Goal: Navigation & Orientation: Find specific page/section

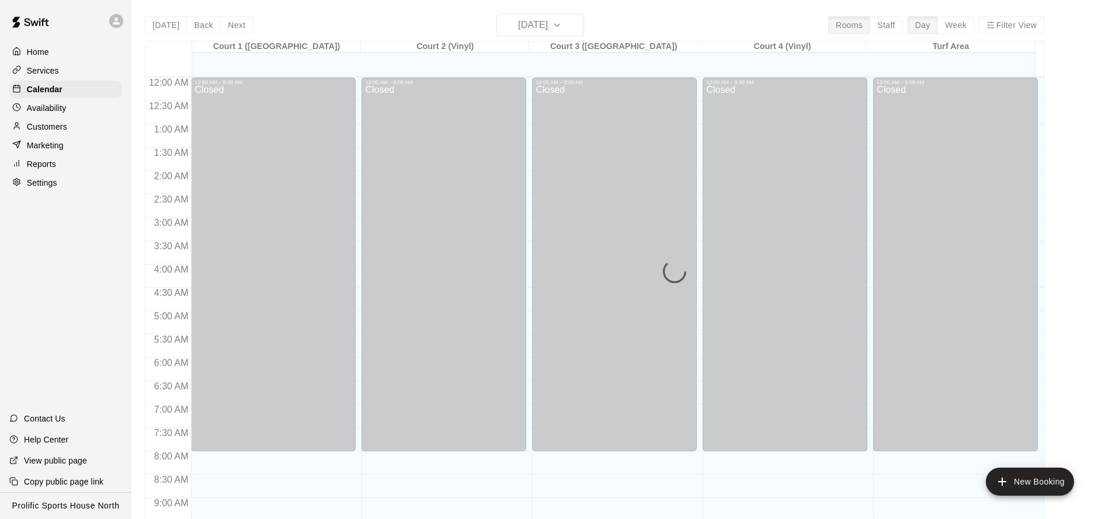
scroll to position [632, 0]
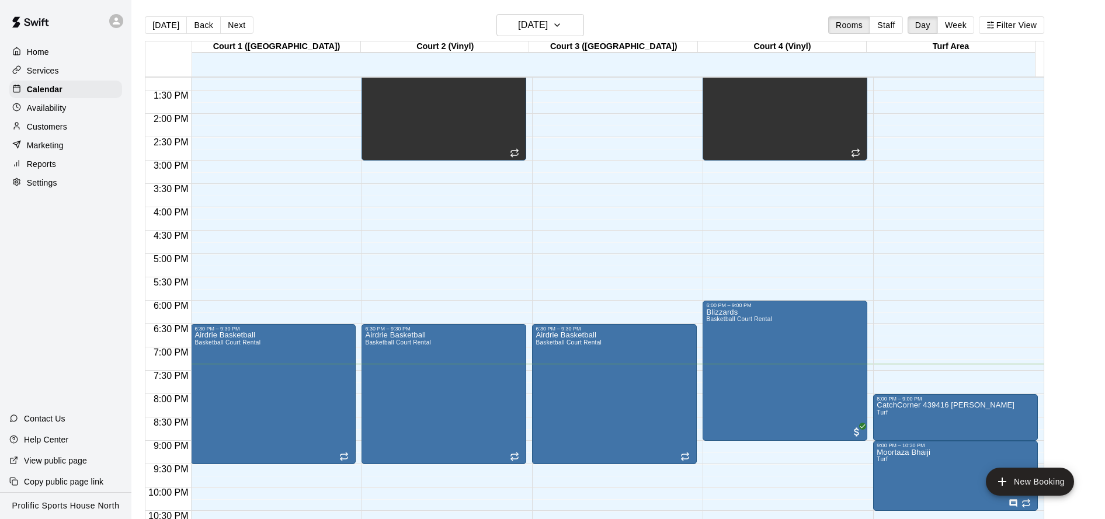
scroll to position [616, 0]
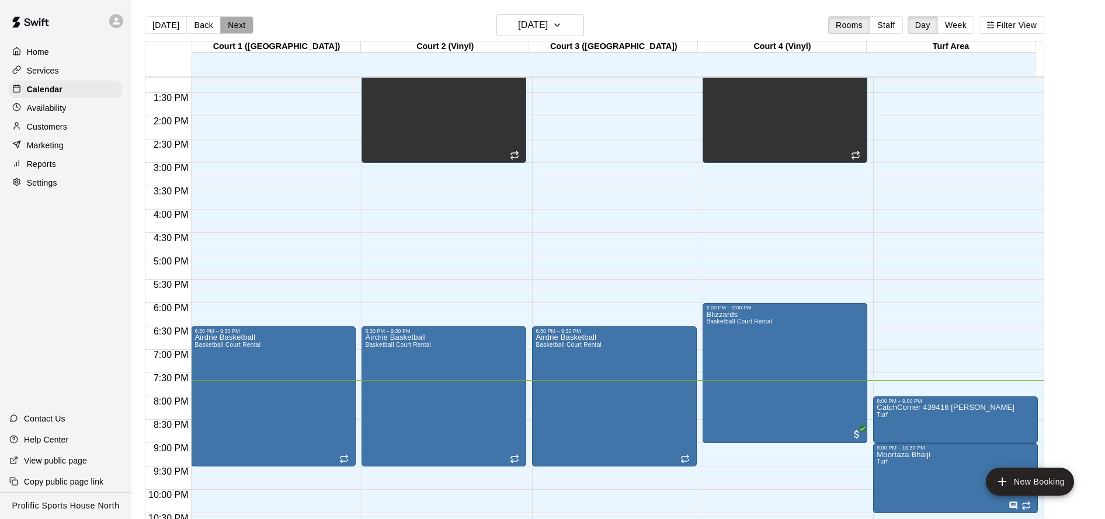
click at [230, 23] on button "Next" at bounding box center [236, 25] width 33 height 18
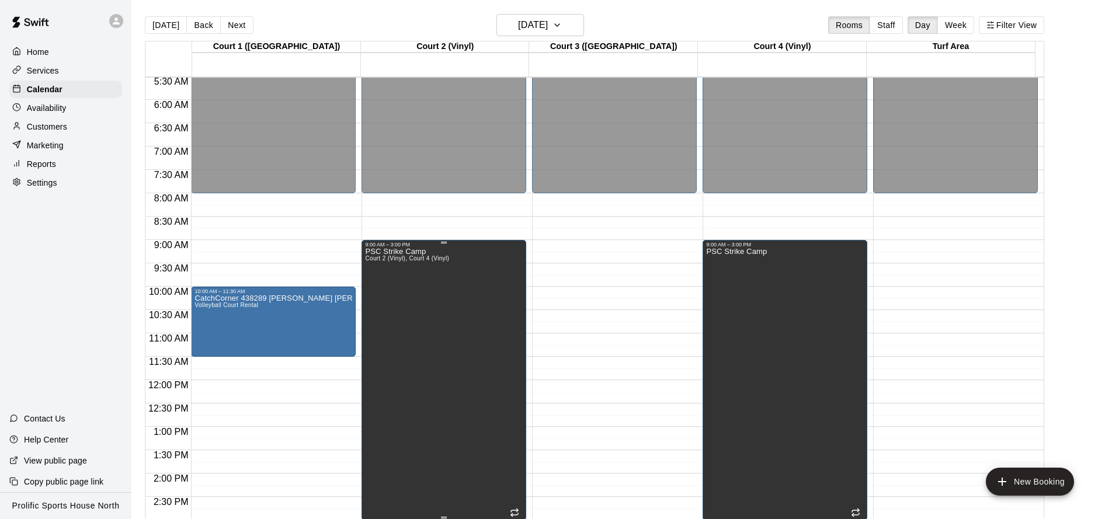
scroll to position [282, 0]
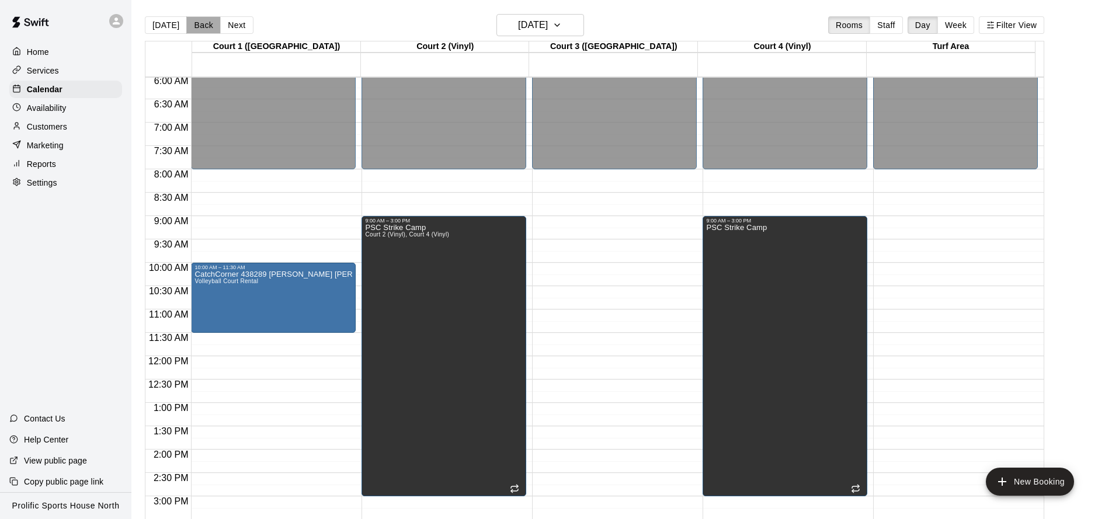
click at [197, 22] on button "Back" at bounding box center [203, 25] width 34 height 18
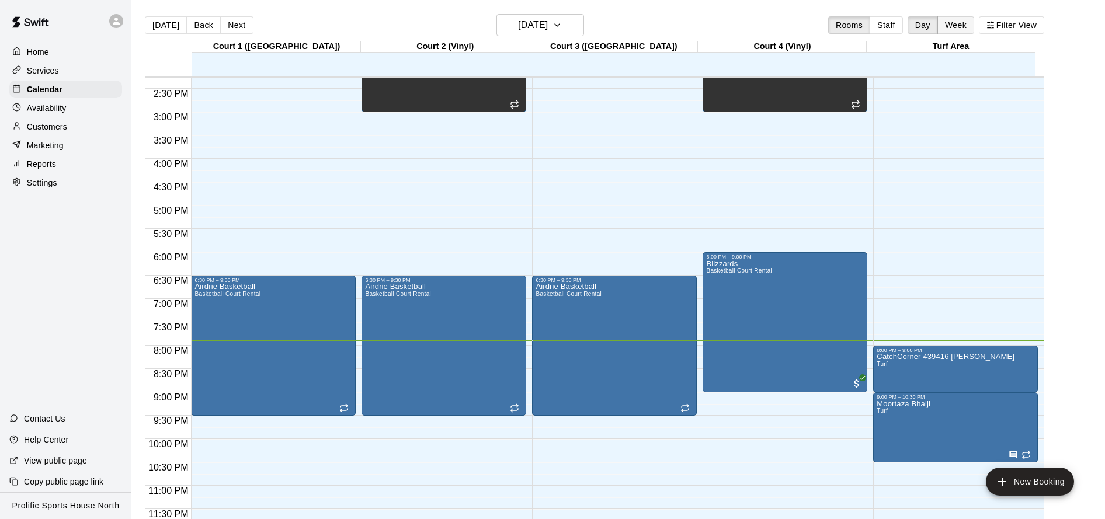
scroll to position [2, 0]
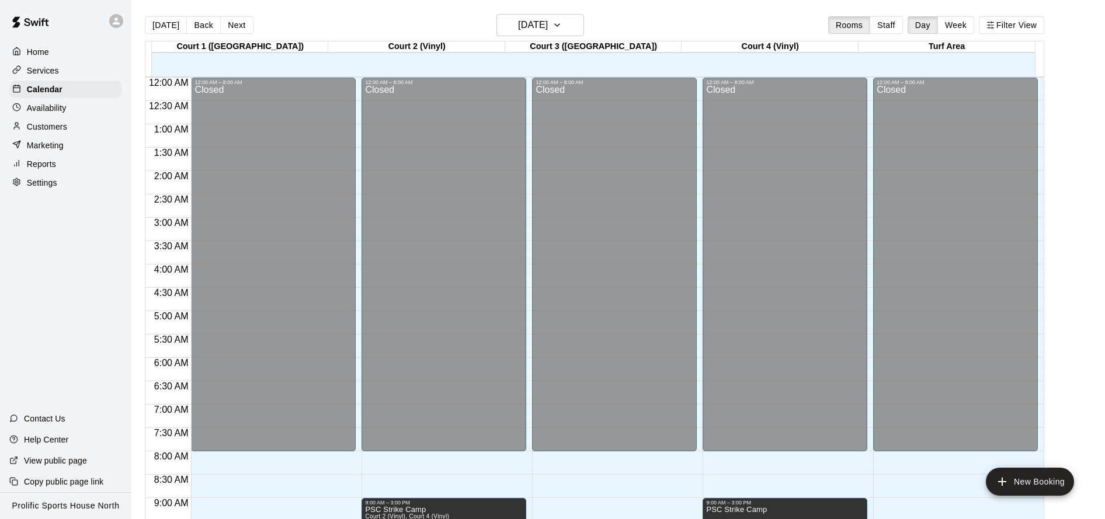
scroll to position [632, 0]
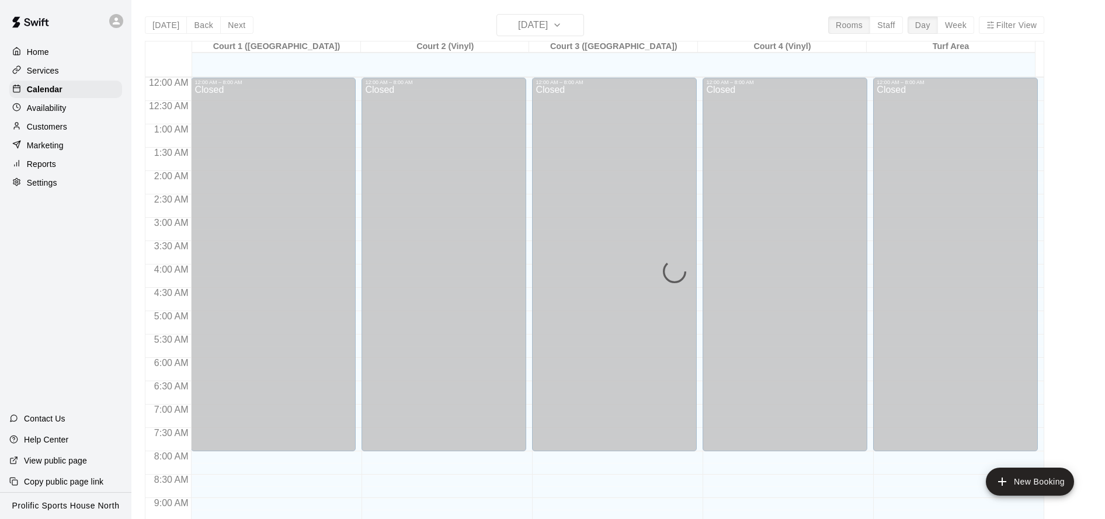
scroll to position [632, 0]
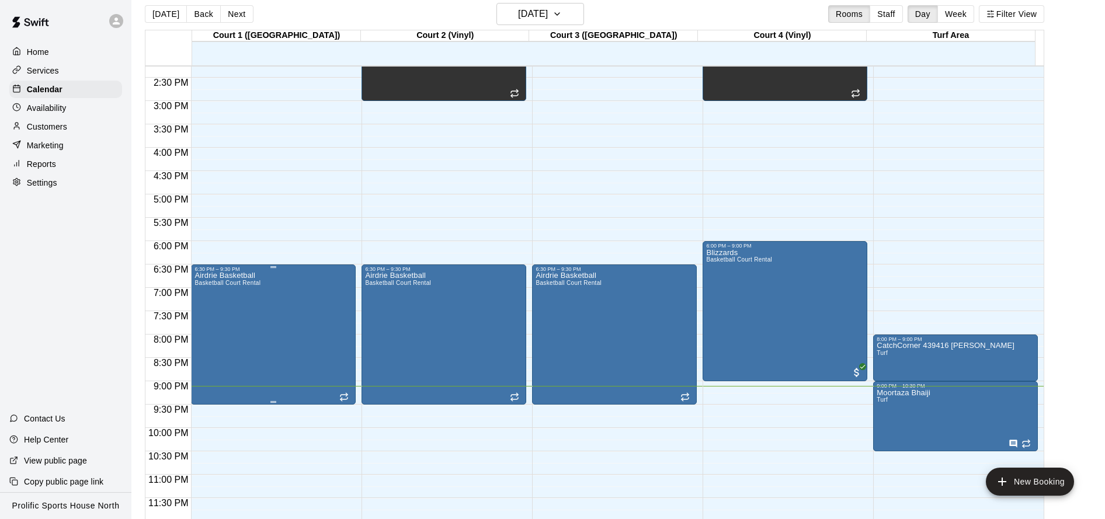
scroll to position [19, 0]
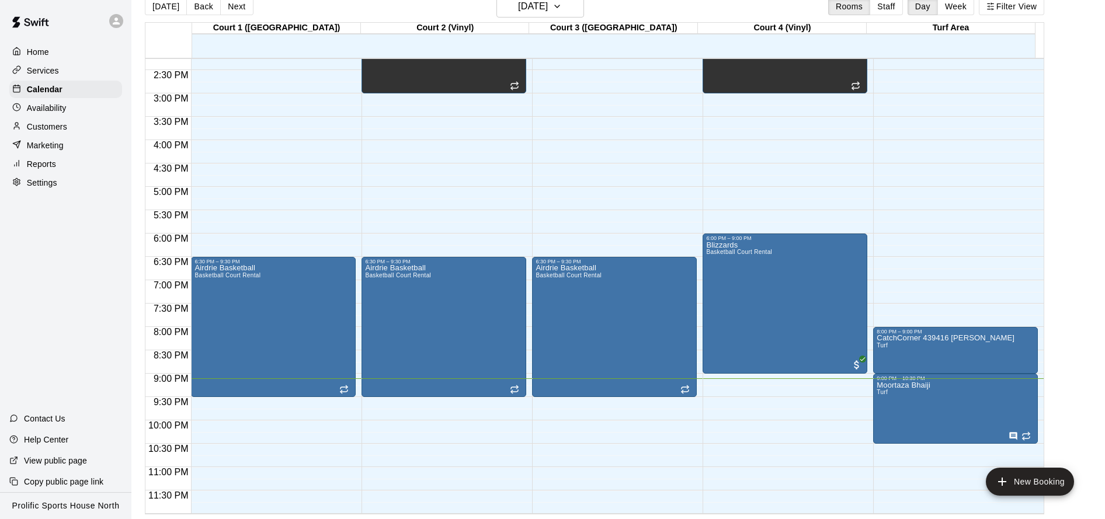
click at [229, 6] on button "Next" at bounding box center [236, 7] width 33 height 18
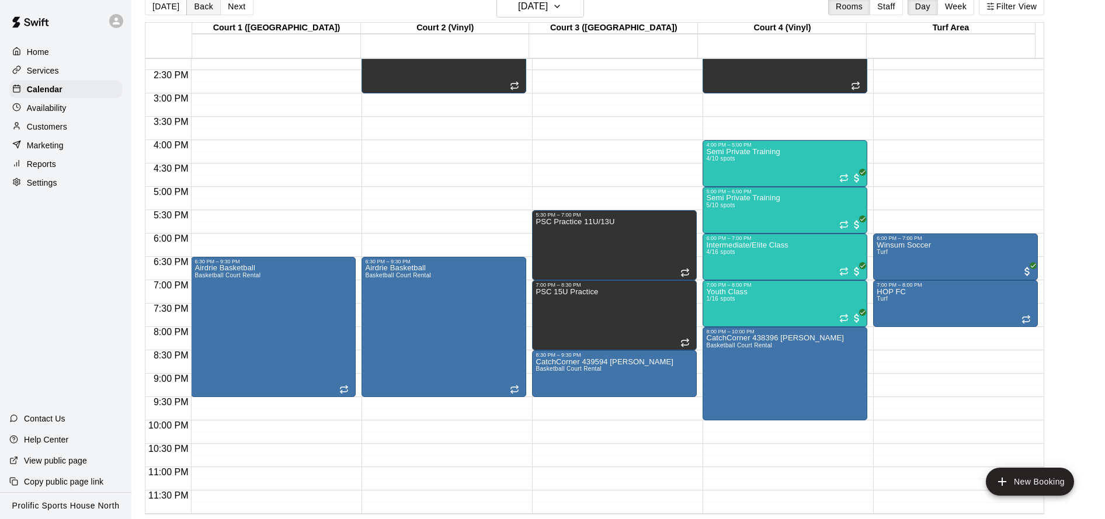
click at [190, 8] on button "Back" at bounding box center [203, 7] width 34 height 18
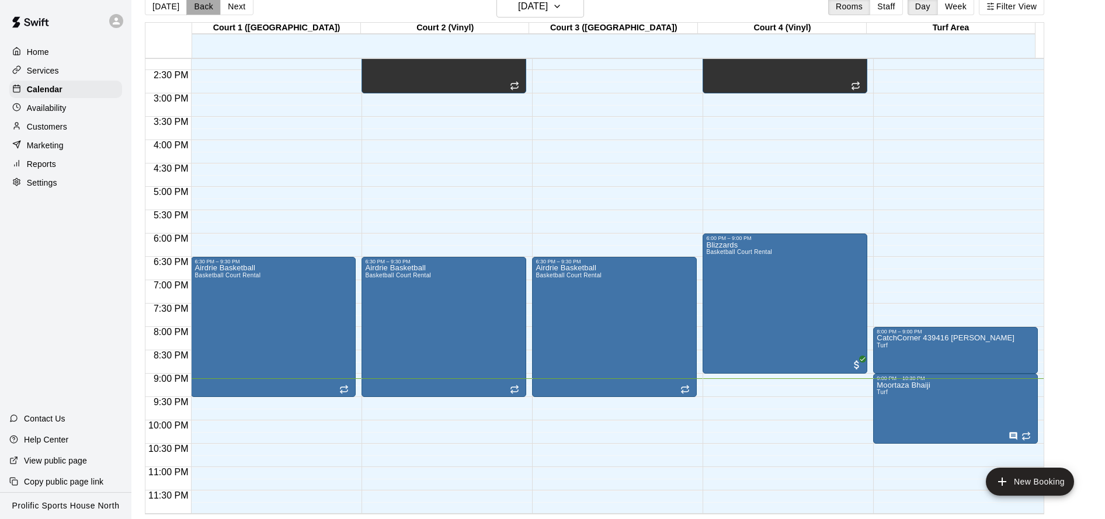
click at [190, 8] on button "Back" at bounding box center [203, 7] width 34 height 18
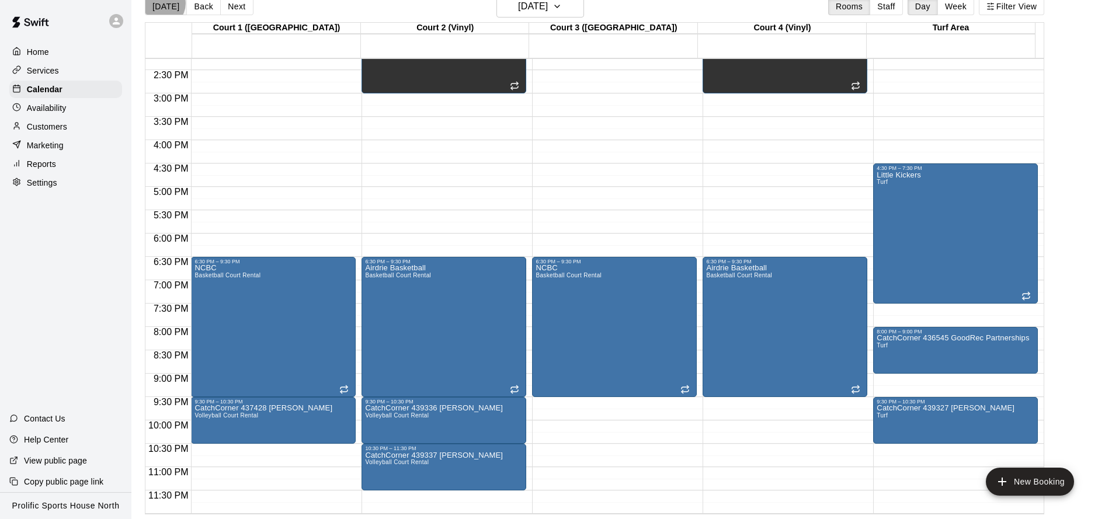
click at [162, 4] on button "[DATE]" at bounding box center [166, 7] width 42 height 18
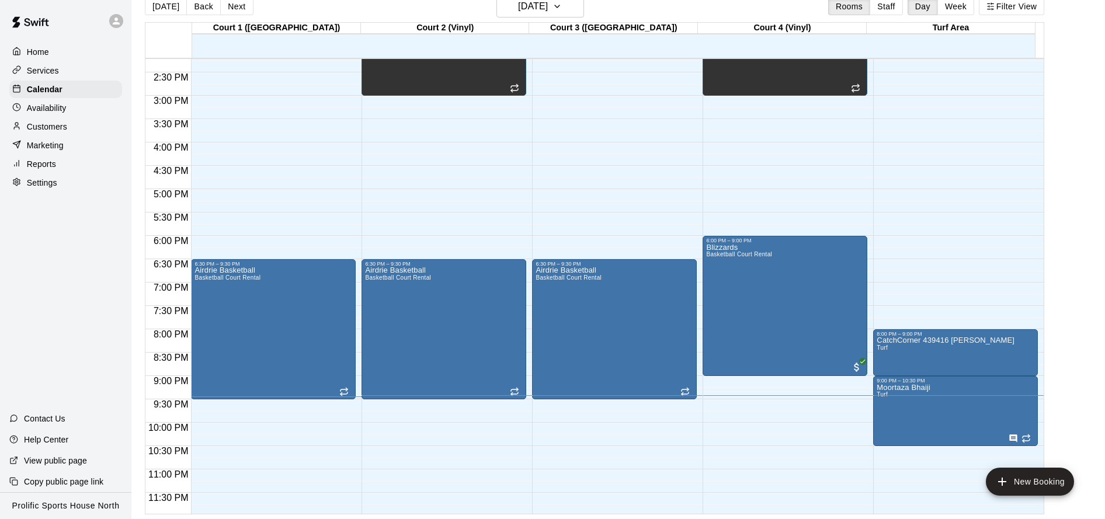
scroll to position [662, 0]
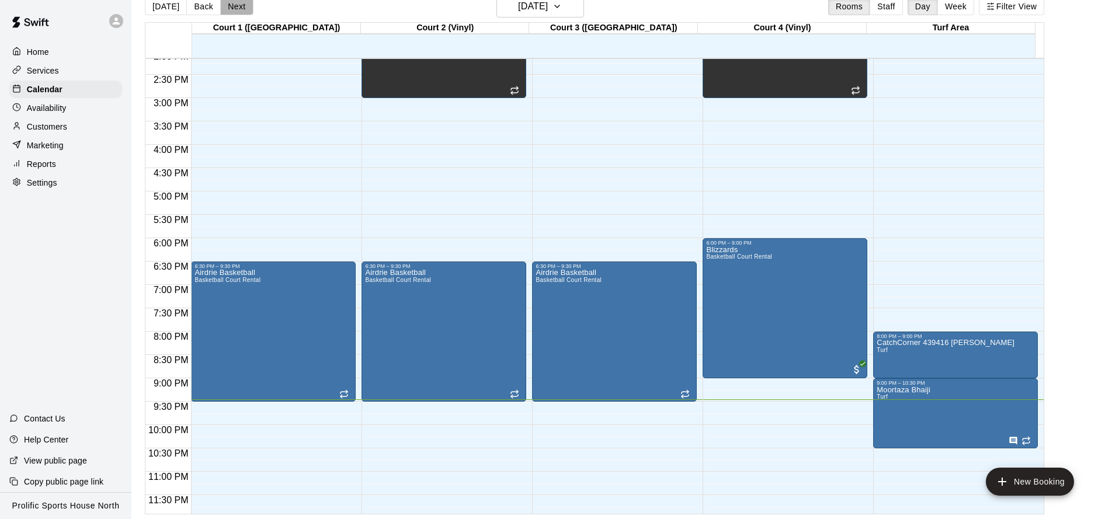
click at [242, 3] on button "Next" at bounding box center [236, 7] width 33 height 18
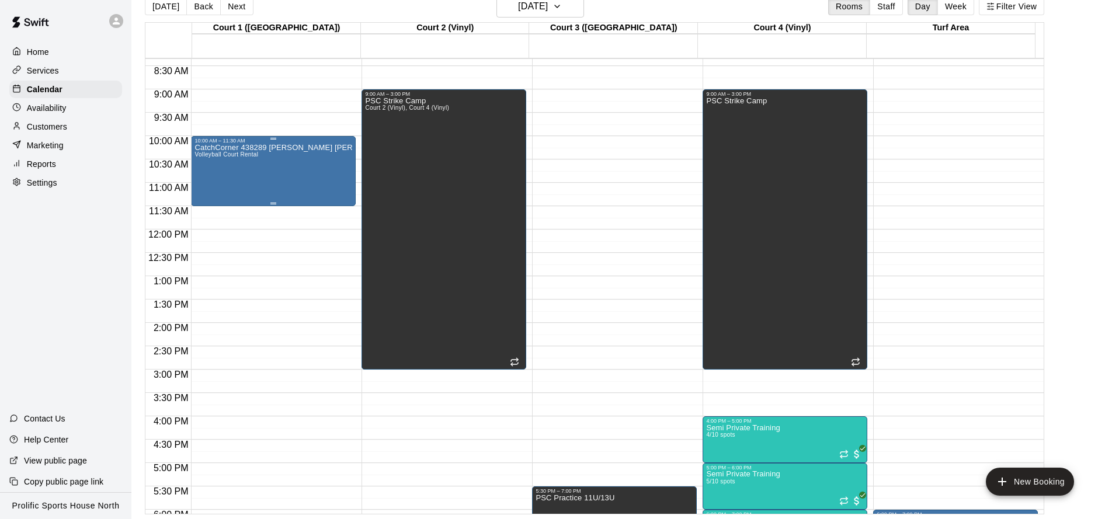
scroll to position [386, 0]
